Goal: Find specific page/section: Find specific page/section

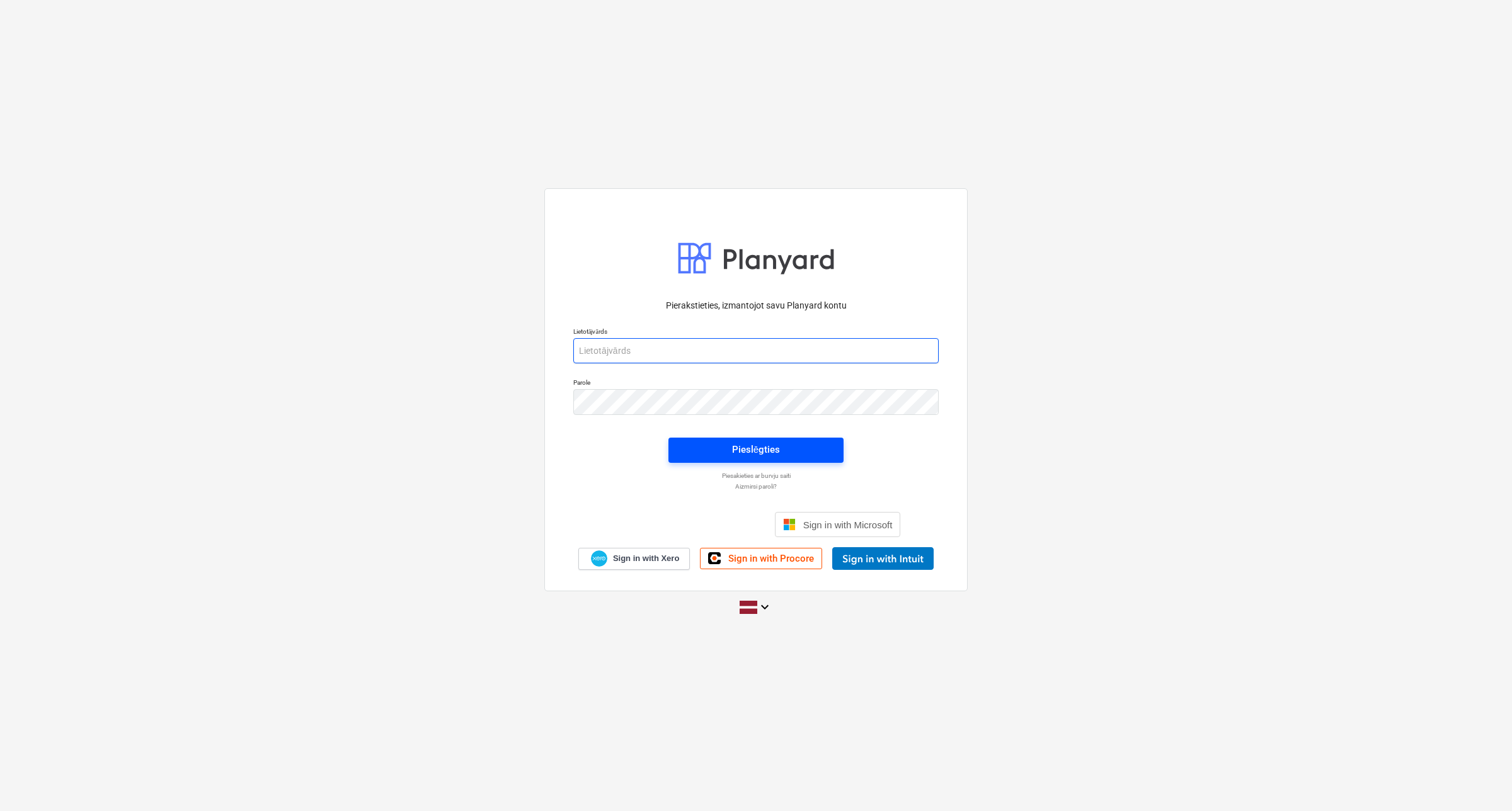
type input "[EMAIL_ADDRESS][DOMAIN_NAME]"
click at [709, 448] on span "Pieslēgties" at bounding box center [756, 449] width 145 height 16
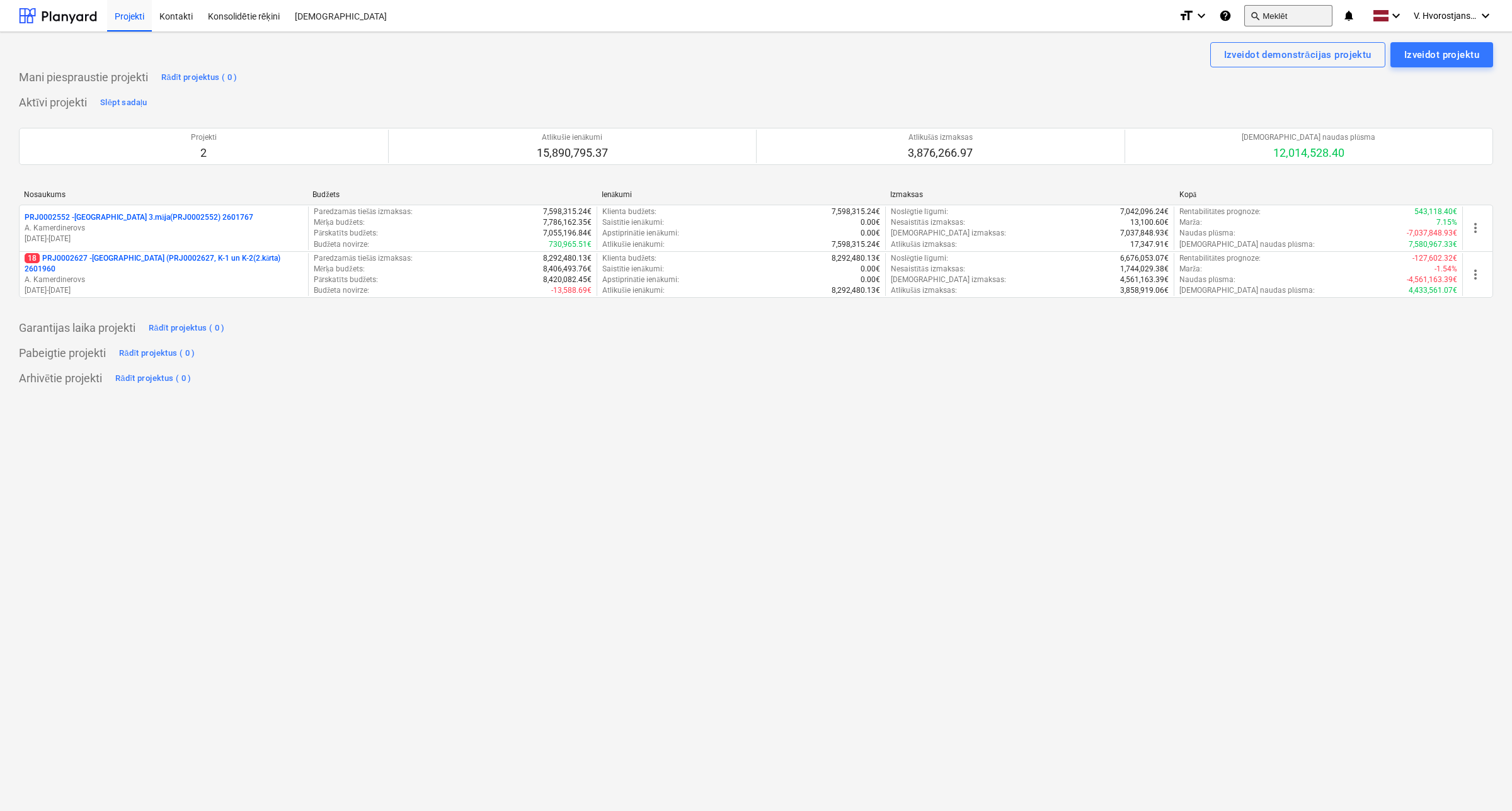
click at [1267, 7] on button "search Meklēt" at bounding box center [1288, 15] width 88 height 21
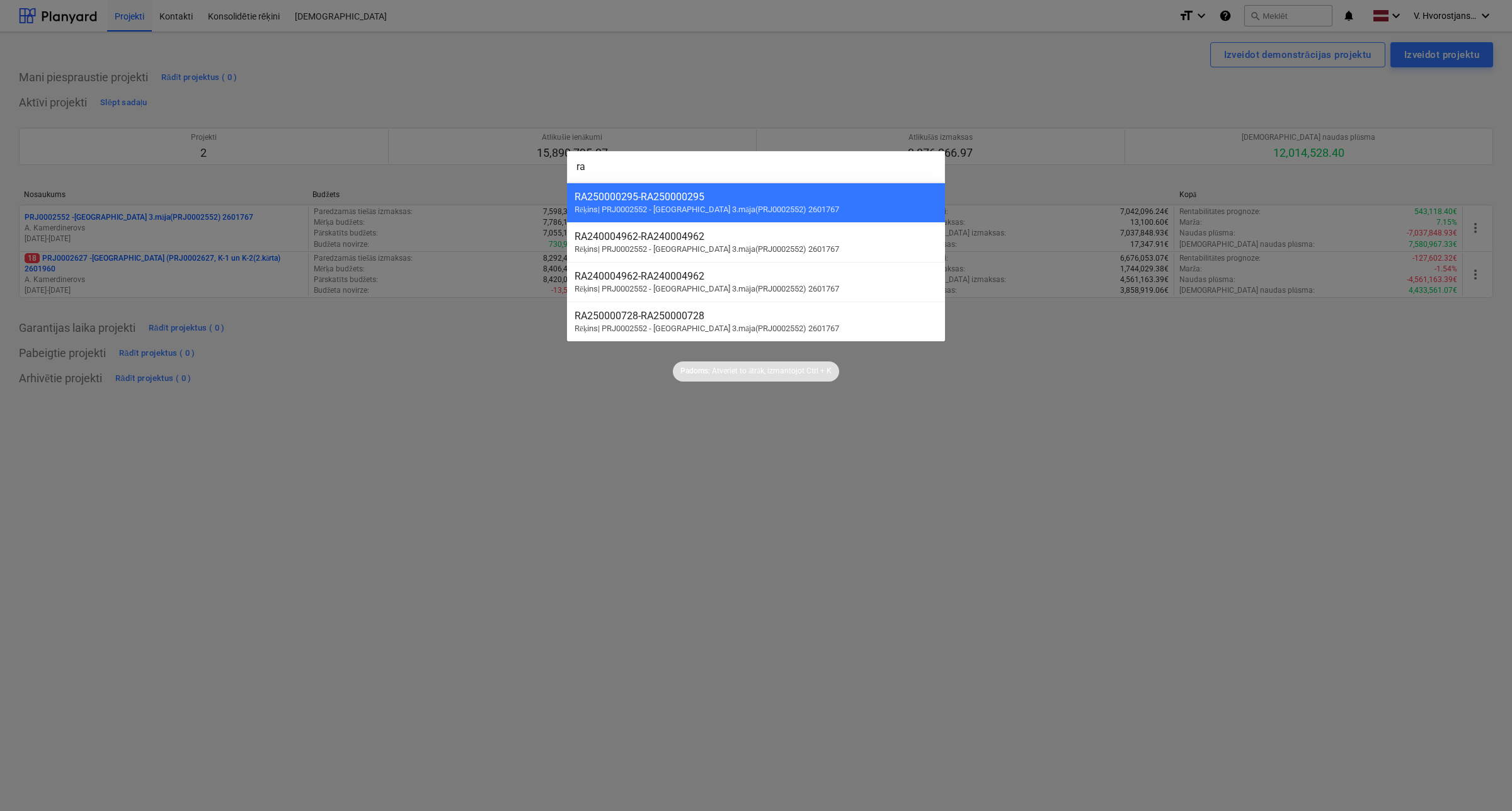
type input "r"
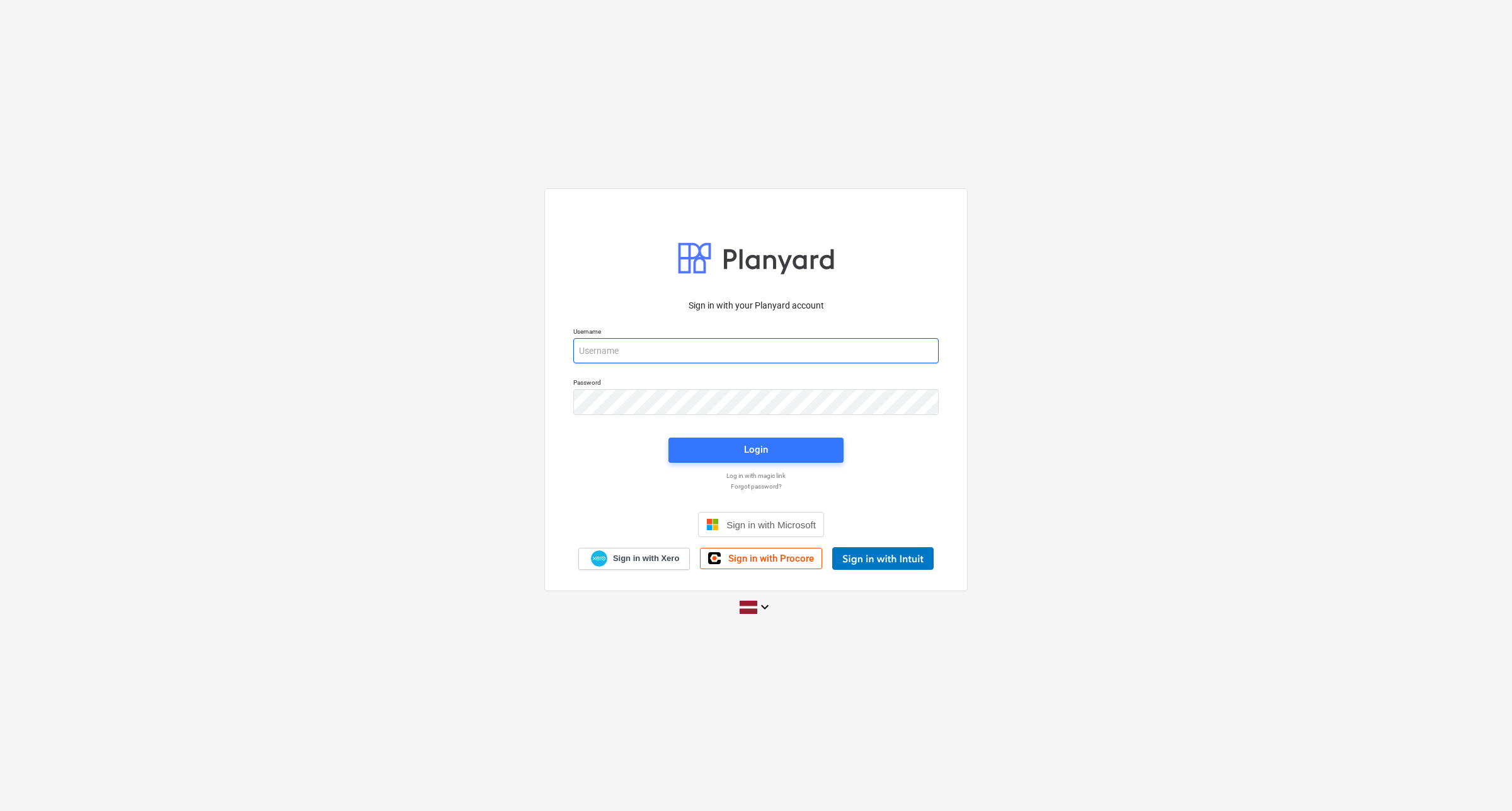
type input "[EMAIL_ADDRESS][DOMAIN_NAME]"
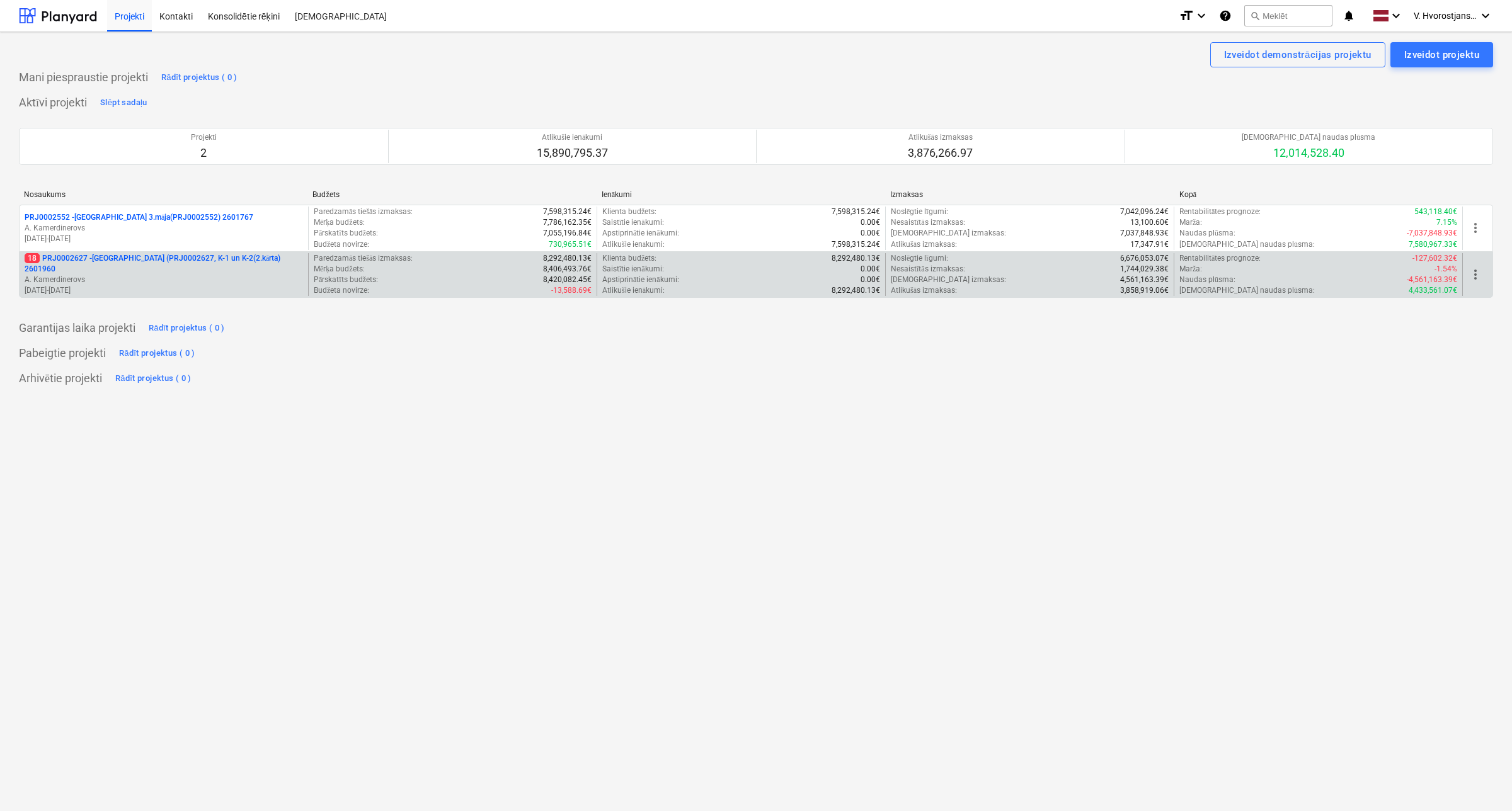
click at [256, 263] on p "18 PRJ0002627 - Tumes iela (PRJ0002627, K-1 un K-2(2.kārta) 2601960" at bounding box center [163, 263] width 278 height 21
